Goal: Browse casually

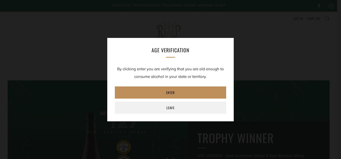
click at [170, 93] on link "Enter" at bounding box center [170, 92] width 111 height 12
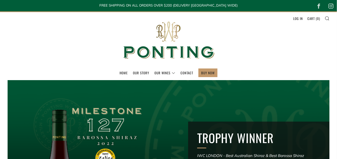
drag, startPoint x: 77, startPoint y: 53, endPoint x: 92, endPoint y: 49, distance: 15.3
click at [92, 49] on header "Menu Search Cart Home Our Story Our Wines 0 )" at bounding box center [168, 45] width 337 height 69
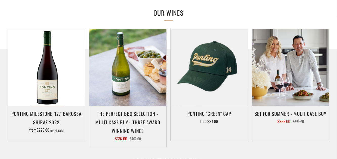
scroll to position [245, 0]
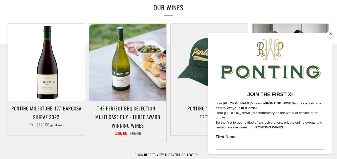
click at [330, 36] on button "Close" at bounding box center [331, 34] width 8 height 8
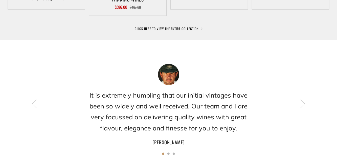
scroll to position [386, 0]
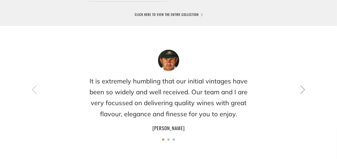
click at [303, 91] on icon at bounding box center [302, 89] width 9 height 9
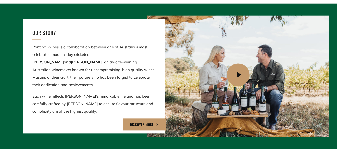
scroll to position [544, 0]
click at [237, 77] on icon at bounding box center [239, 75] width 24 height 24
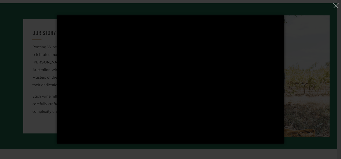
click at [336, 6] on button "button" at bounding box center [335, 6] width 7 height 11
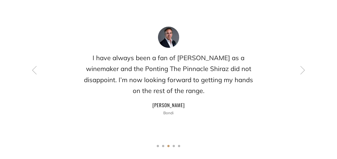
scroll to position [712, 0]
click at [300, 65] on icon at bounding box center [302, 69] width 9 height 9
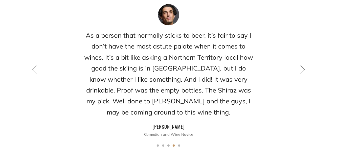
click at [300, 65] on icon at bounding box center [302, 69] width 9 height 9
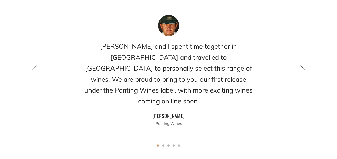
click at [301, 65] on icon at bounding box center [302, 69] width 9 height 9
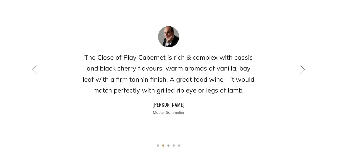
click at [301, 65] on icon at bounding box center [302, 69] width 9 height 9
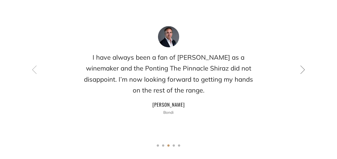
click at [301, 65] on icon at bounding box center [302, 69] width 9 height 9
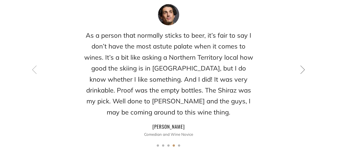
click at [301, 65] on icon at bounding box center [302, 69] width 9 height 9
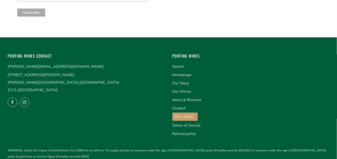
scroll to position [1358, 0]
